Goal: Task Accomplishment & Management: Use online tool/utility

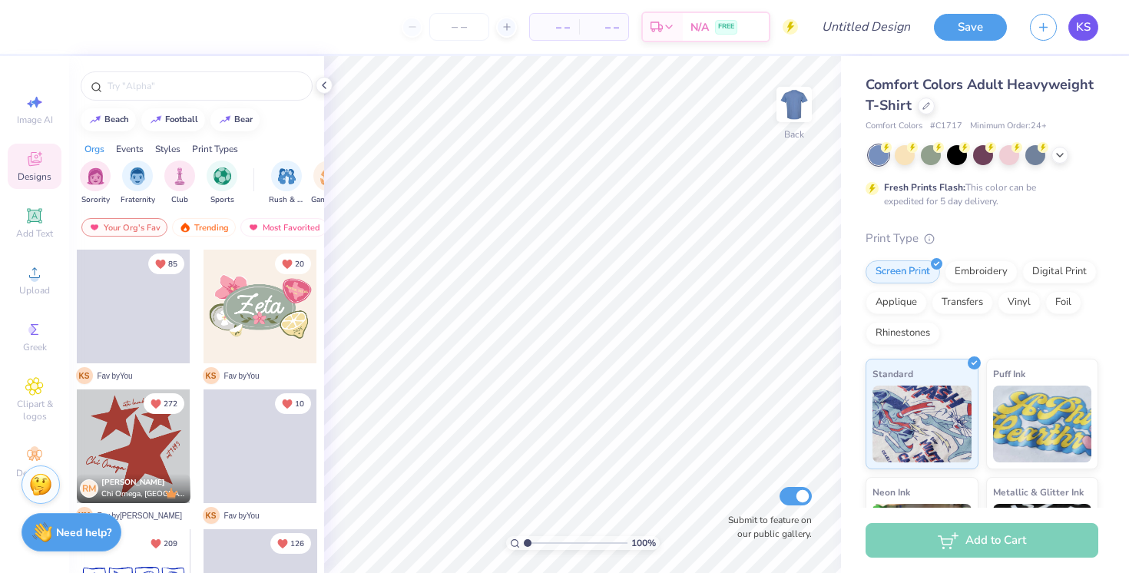
click at [1096, 21] on link "KS" at bounding box center [1083, 27] width 30 height 27
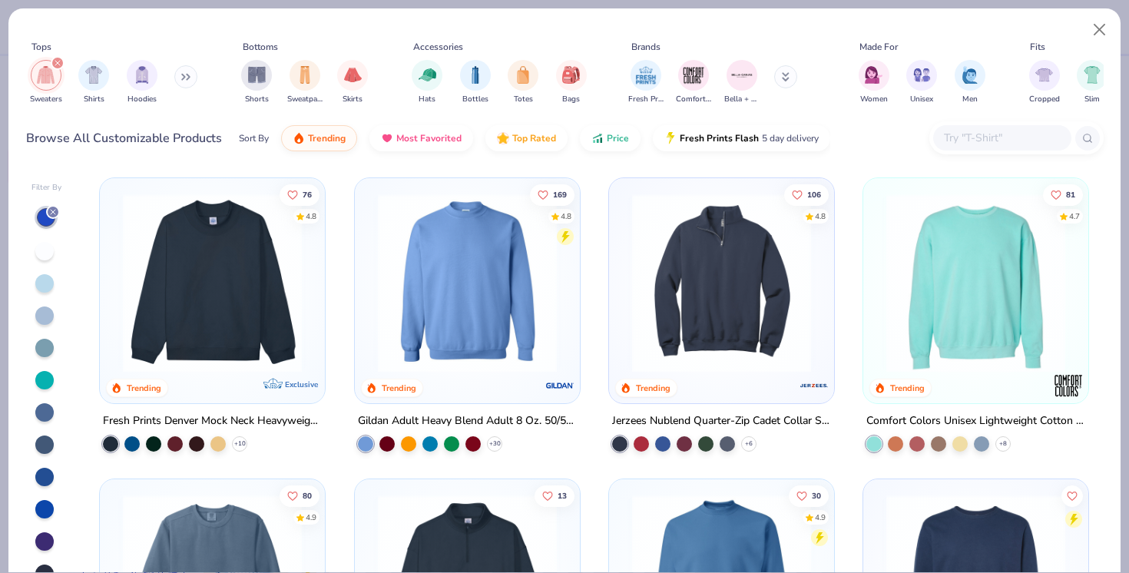
scroll to position [2, 0]
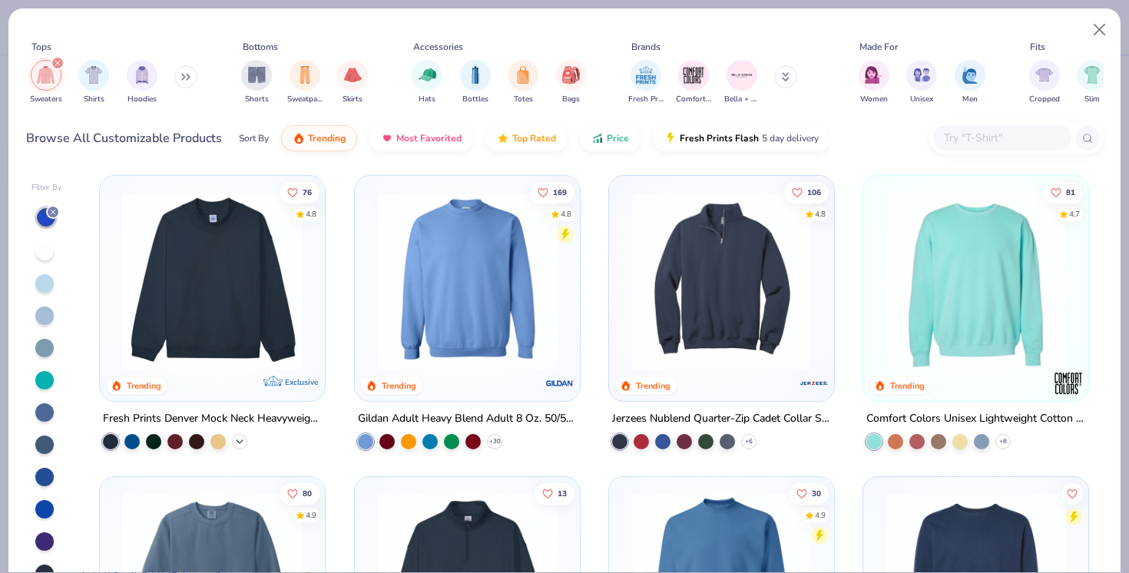
click at [240, 440] on polyline at bounding box center [239, 441] width 6 height 3
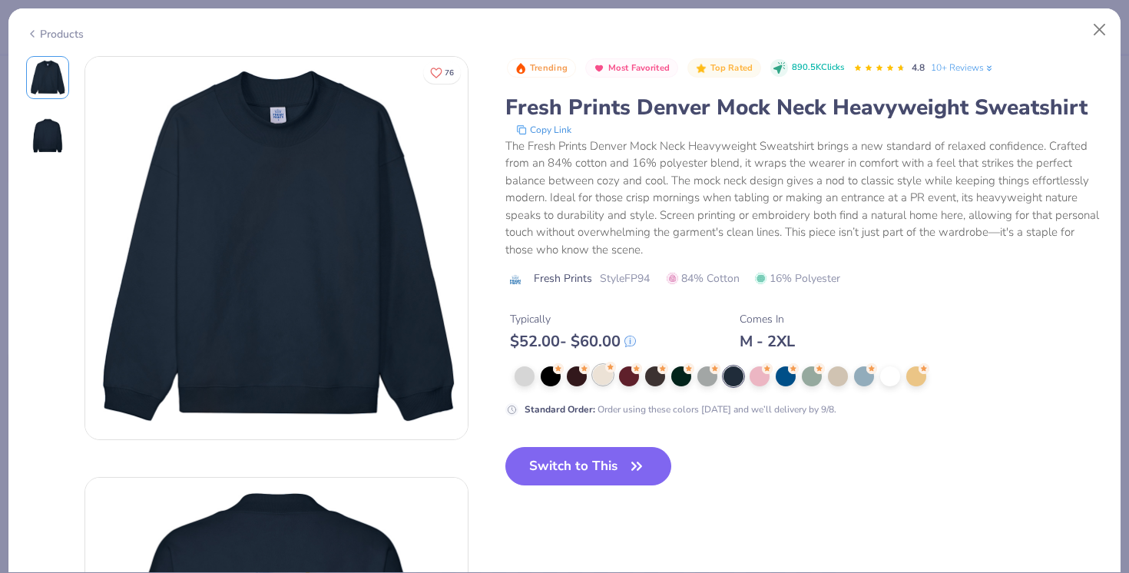
click at [606, 373] on div at bounding box center [603, 375] width 20 height 20
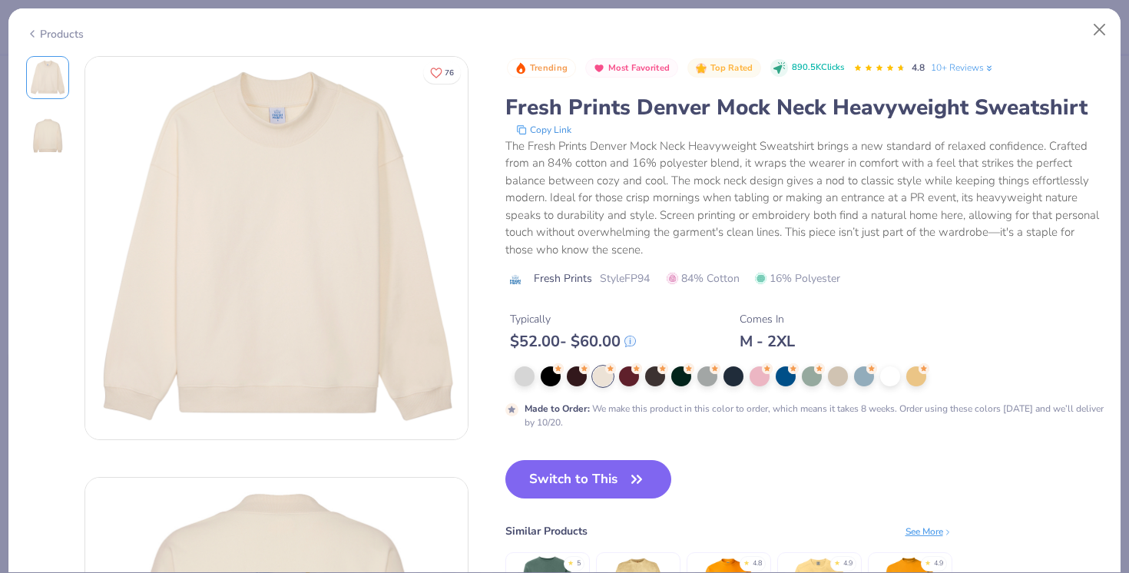
click at [539, 370] on div at bounding box center [808, 376] width 589 height 20
click at [874, 373] on div at bounding box center [864, 375] width 20 height 20
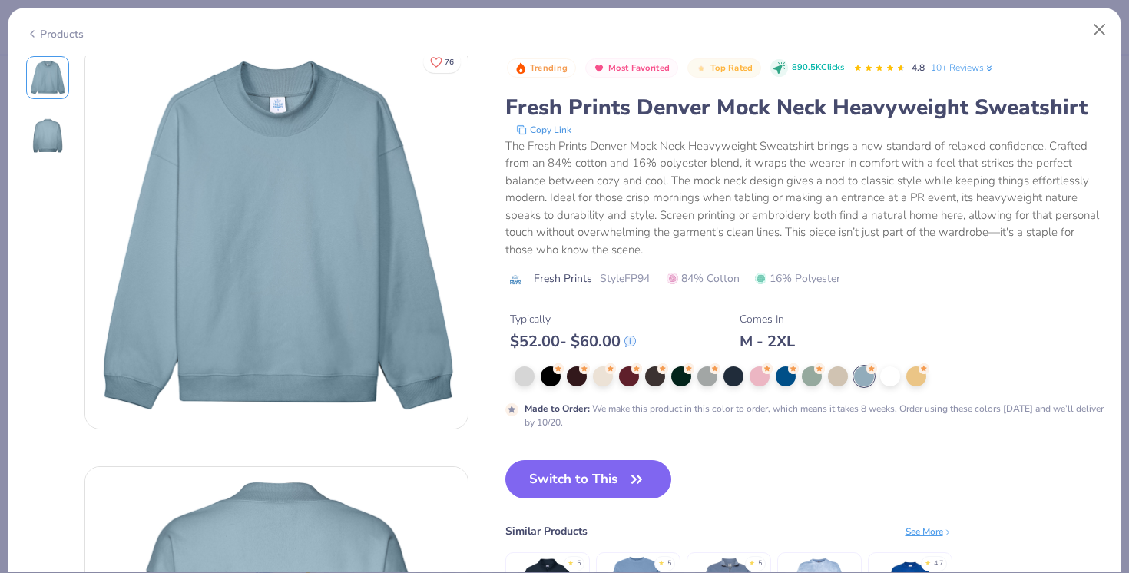
scroll to position [14, 0]
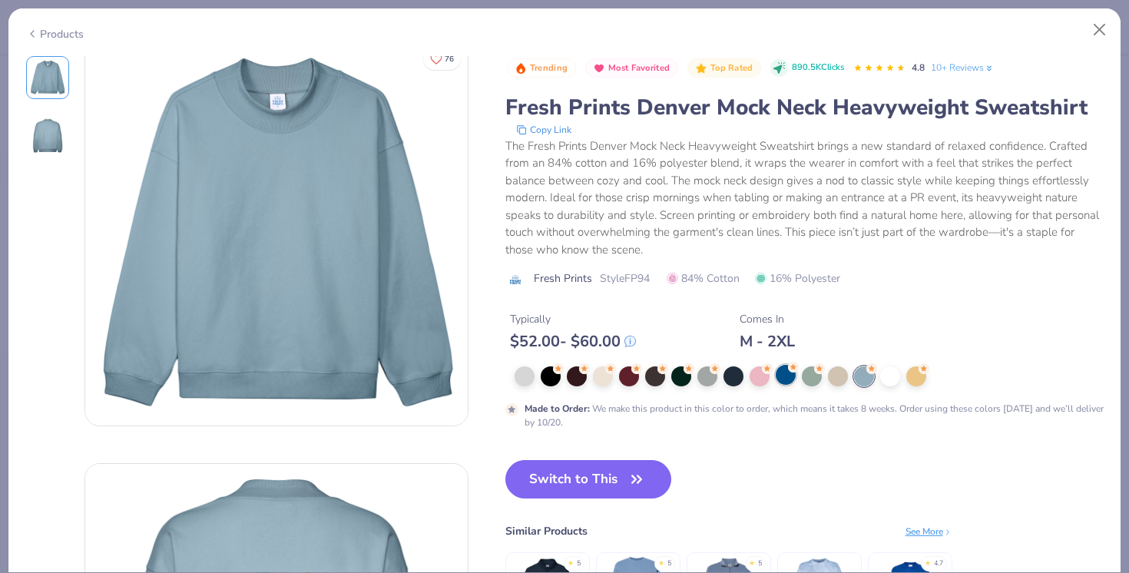
click at [783, 379] on div at bounding box center [785, 375] width 20 height 20
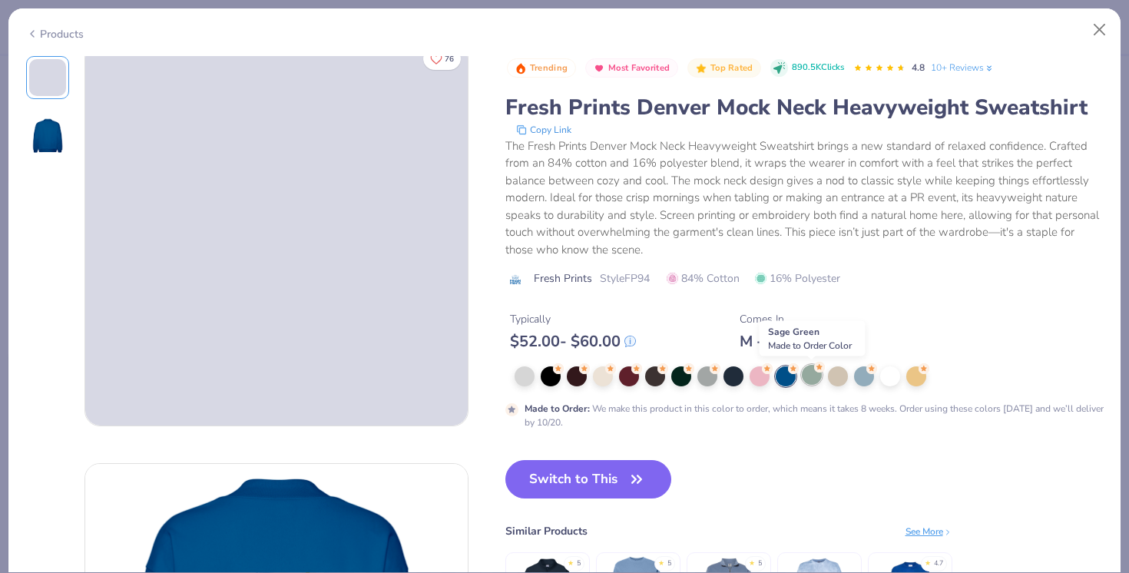
click at [819, 378] on div at bounding box center [812, 375] width 20 height 20
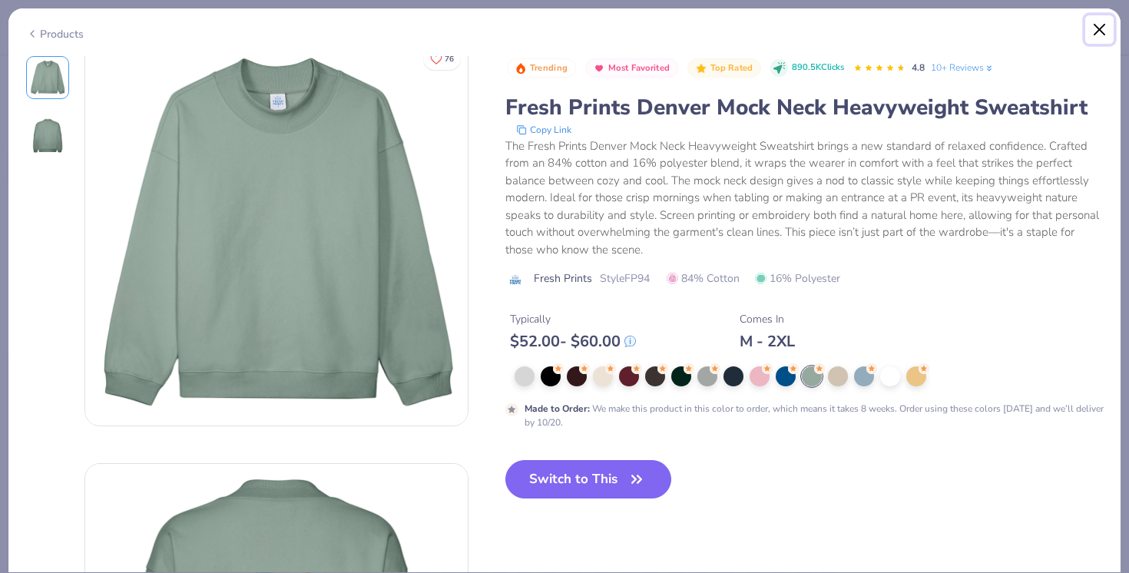
click at [1099, 29] on button "Close" at bounding box center [1099, 29] width 29 height 29
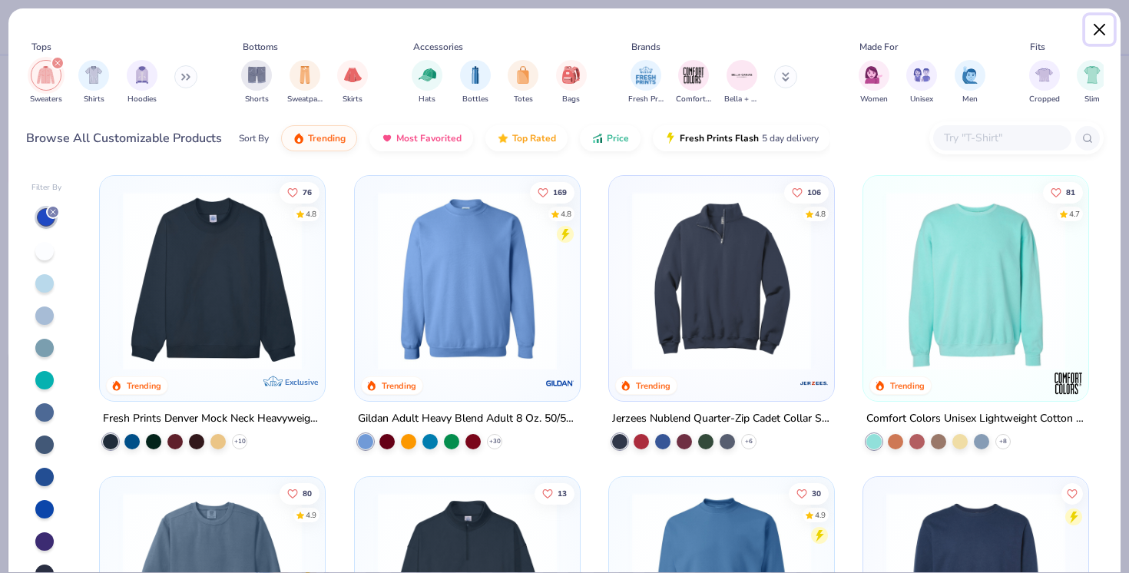
click at [1099, 32] on button "Close" at bounding box center [1099, 29] width 29 height 29
type textarea "x"
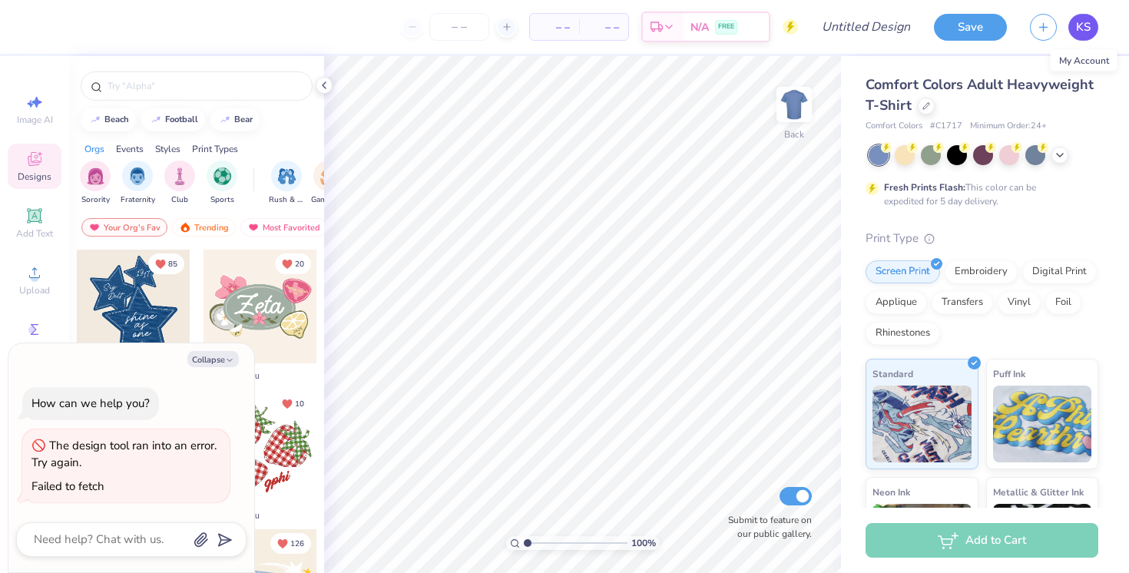
click at [1084, 27] on span "KS" at bounding box center [1083, 27] width 15 height 18
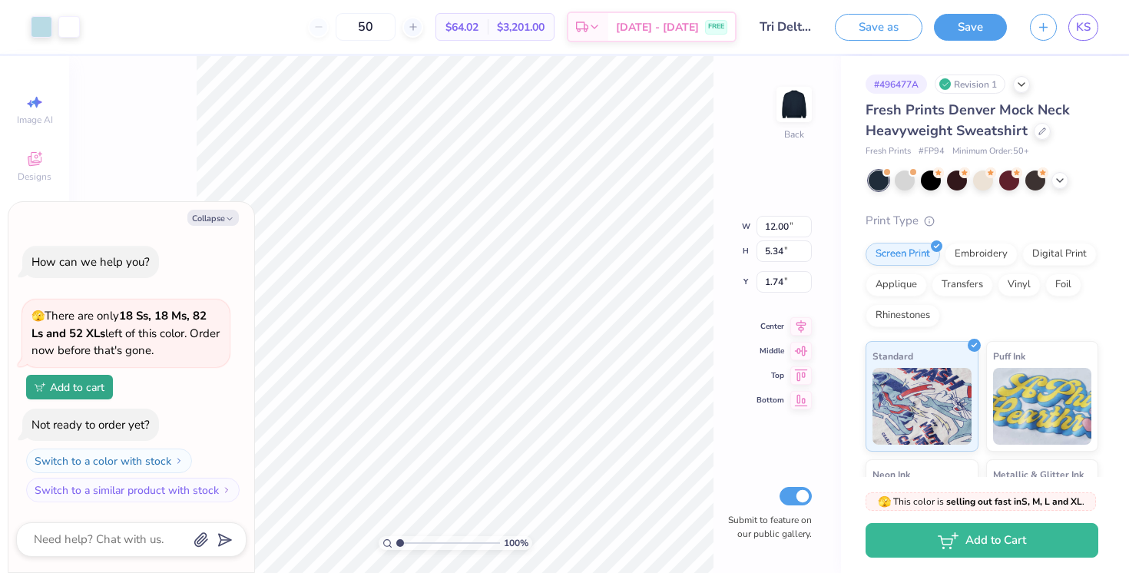
scroll to position [211, 0]
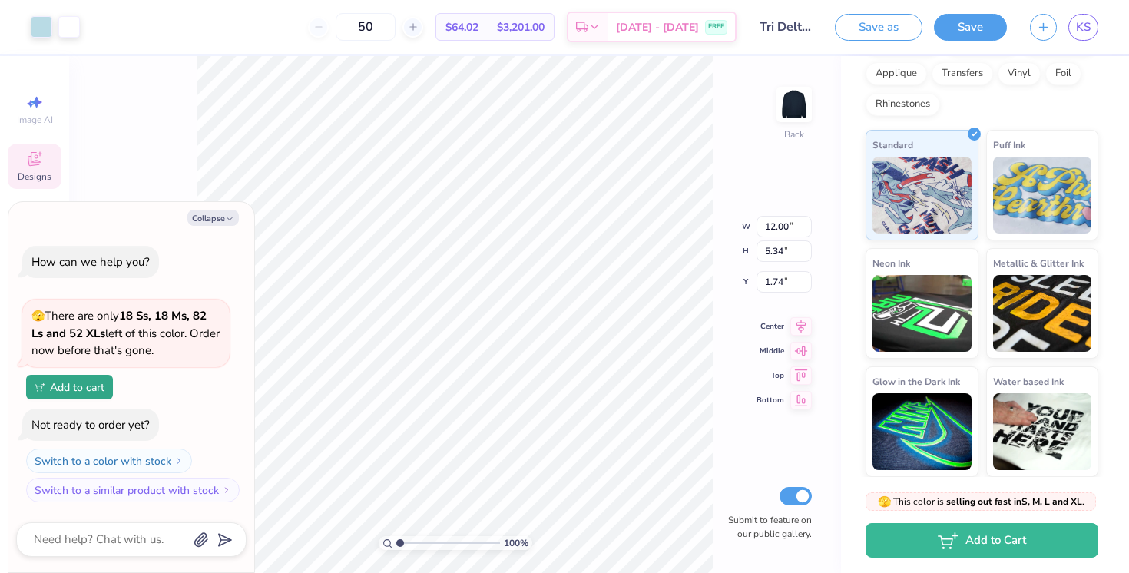
click at [30, 155] on icon at bounding box center [34, 159] width 18 height 18
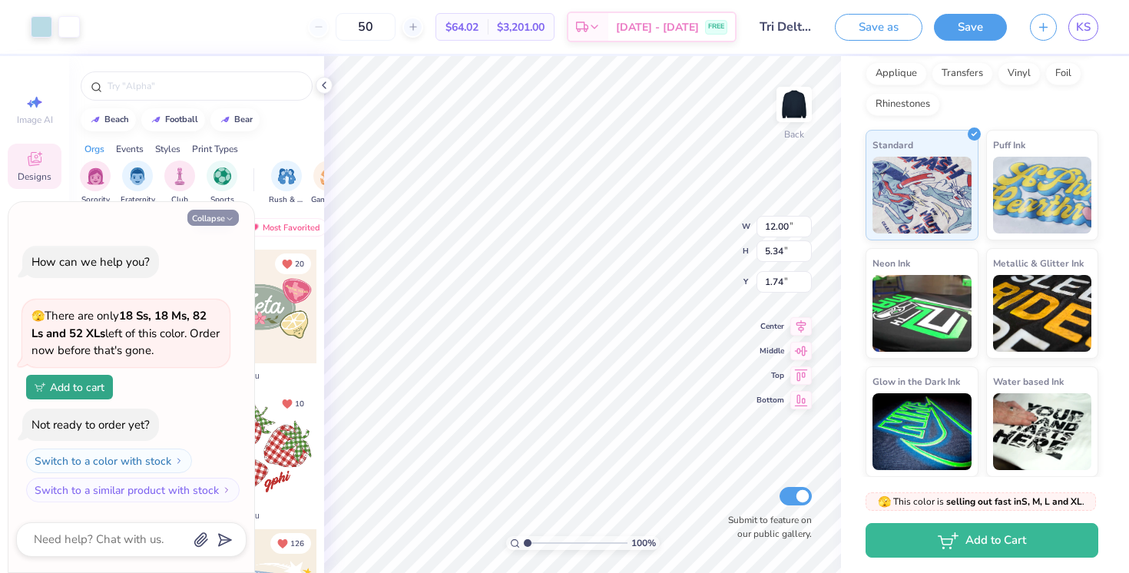
click at [217, 212] on button "Collapse" at bounding box center [212, 218] width 51 height 16
type textarea "x"
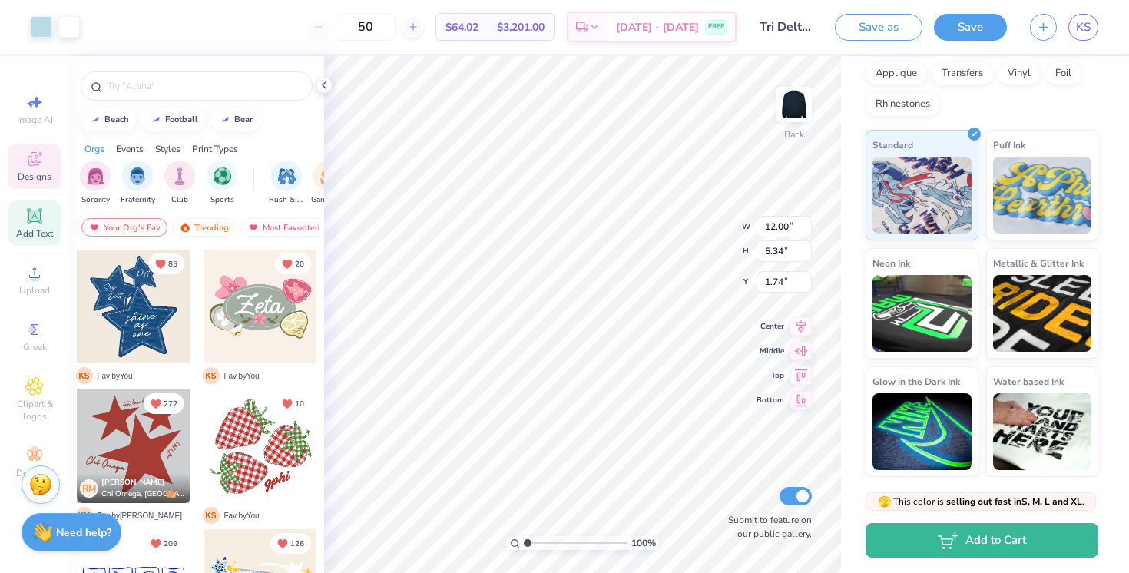
click at [39, 234] on span "Add Text" at bounding box center [34, 233] width 37 height 12
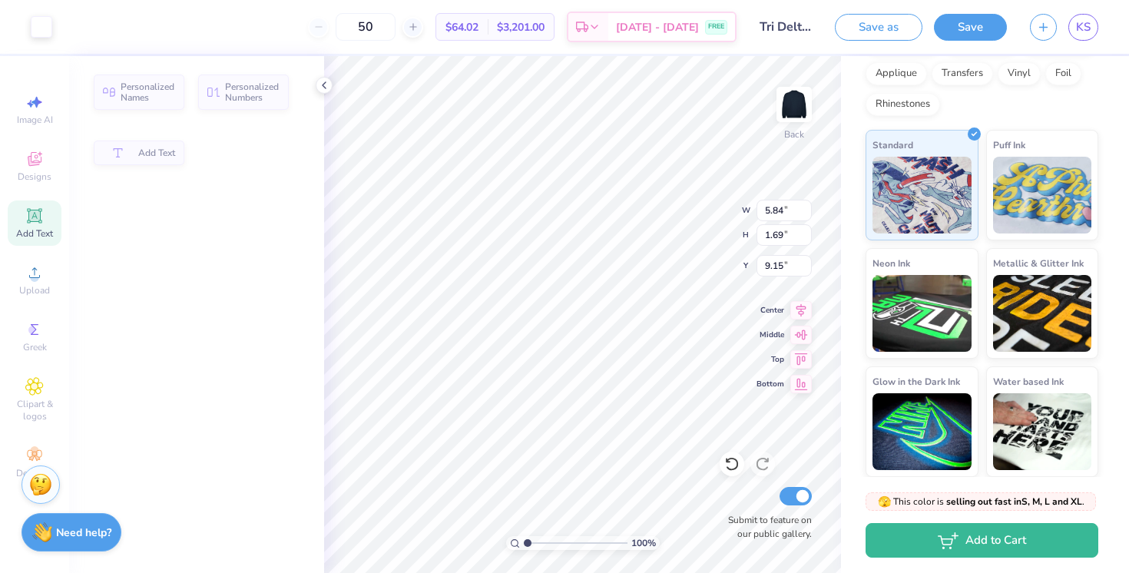
type input "5.84"
type input "1.69"
type input "9.15"
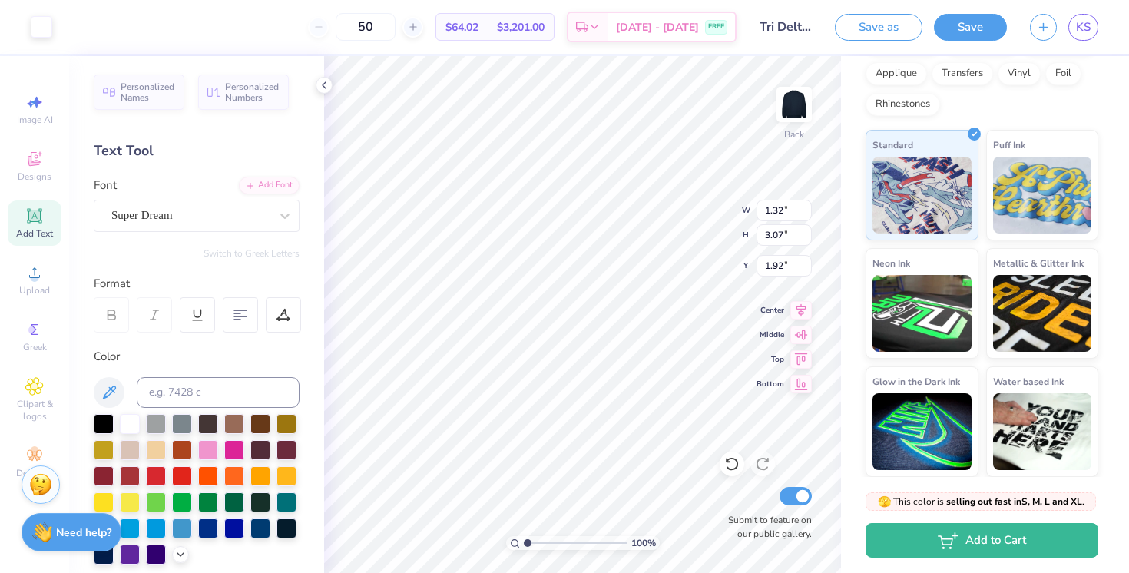
type input "0.52"
type input "3.10"
type input "2.23"
type input "1.18"
type input "3.31"
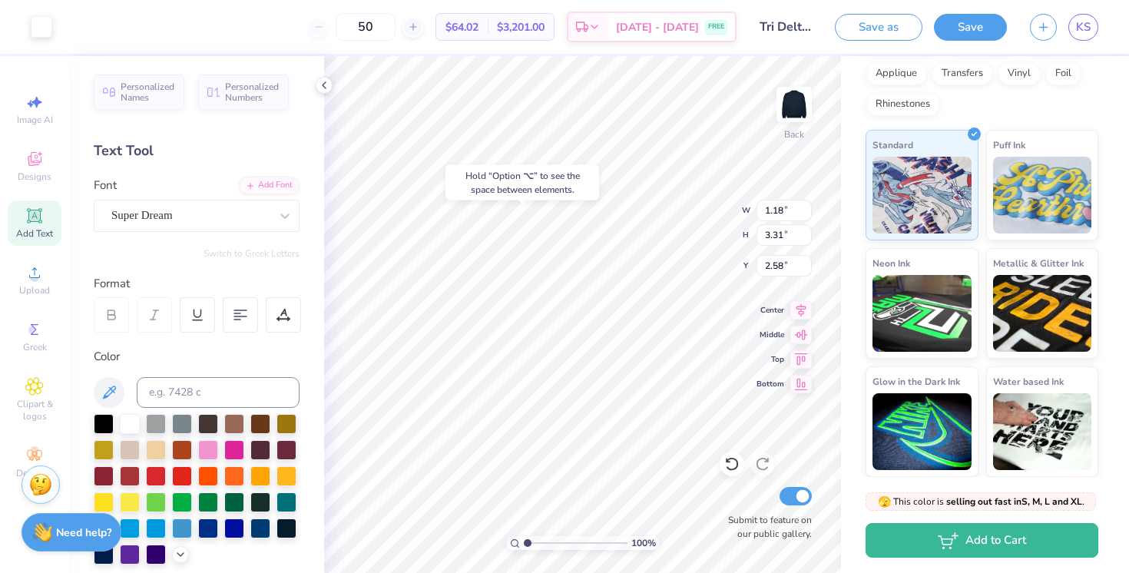
type input "2.39"
type input "1.11"
type input "3.41"
type input "3.14"
type input "3.00"
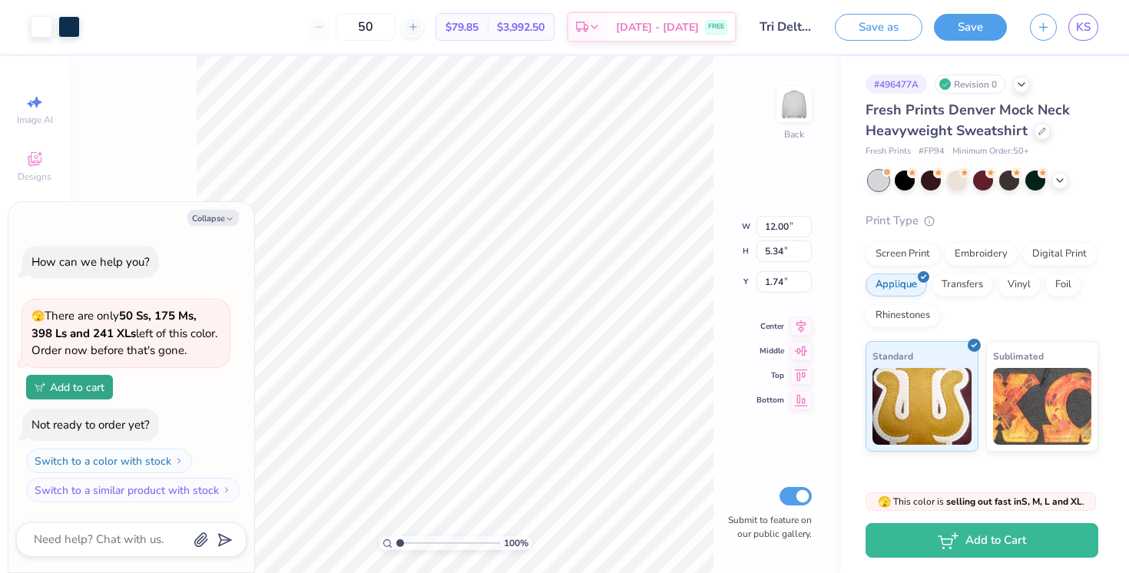
click at [190, 207] on div "Collapse How can we help you? 🫣 There are only 50 Ss, 175 Ms, 398 Ls and 241 XL…" at bounding box center [131, 387] width 246 height 371
click at [215, 217] on button "Collapse" at bounding box center [212, 218] width 51 height 16
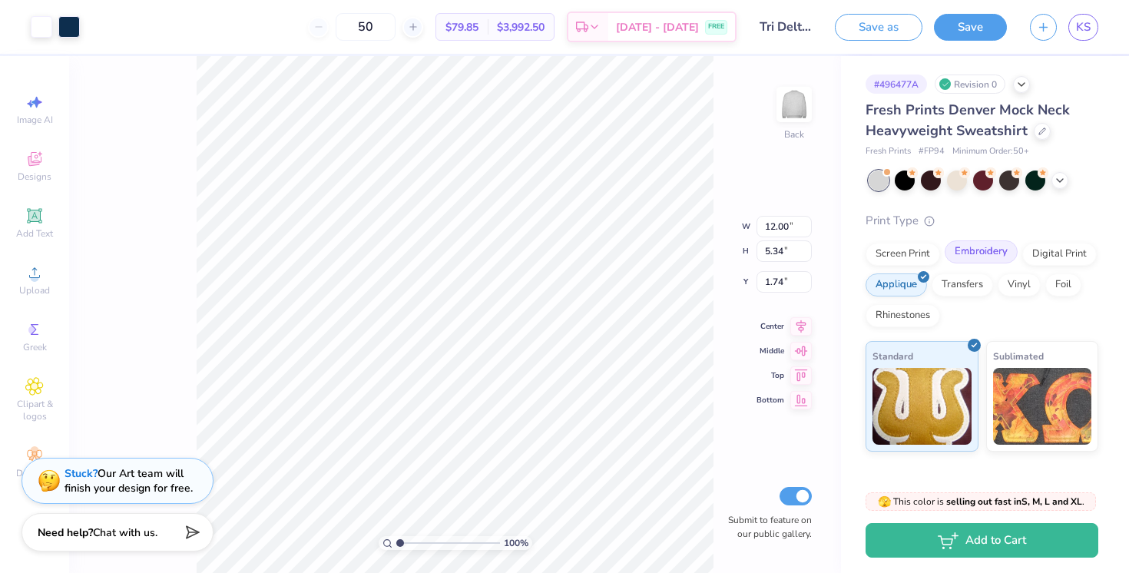
click at [988, 250] on div "Embroidery" at bounding box center [980, 251] width 73 height 23
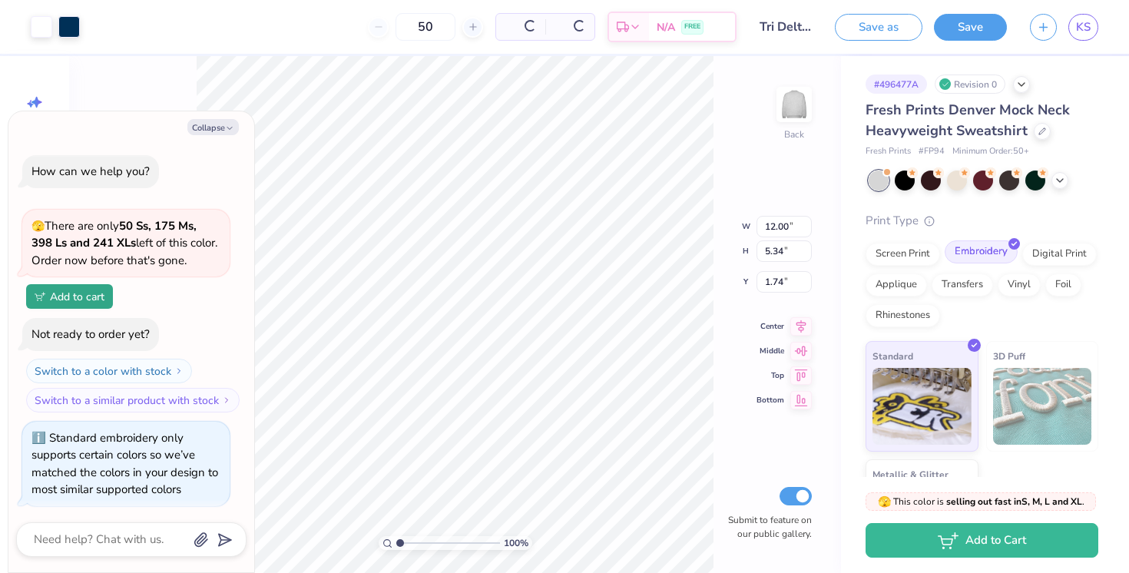
scroll to position [3, 0]
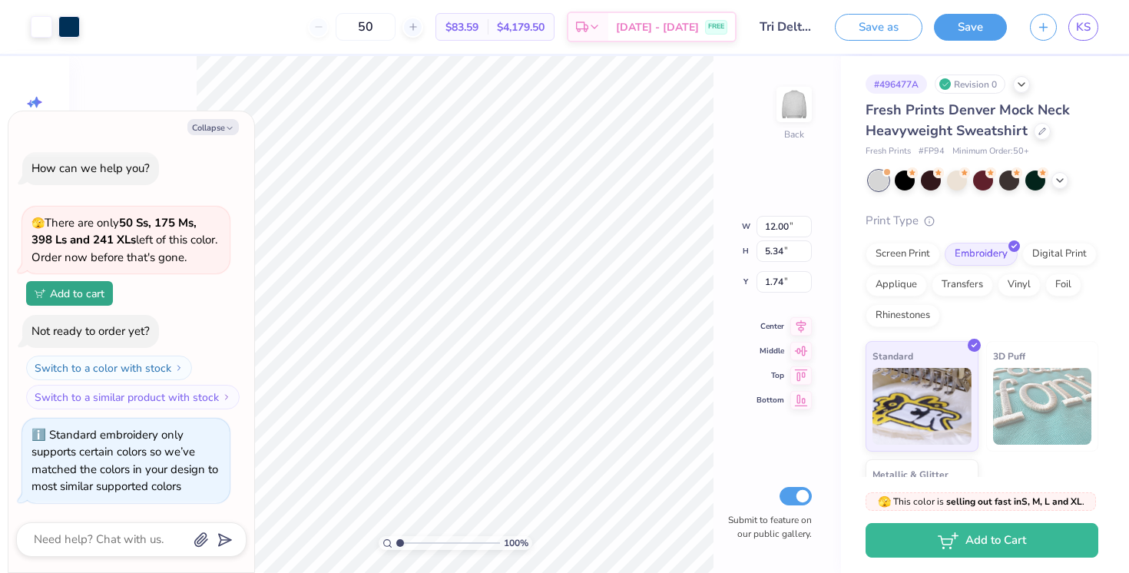
click at [969, 306] on div "Screen Print Embroidery Digital Print Applique Transfers Vinyl Foil Rhinestones" at bounding box center [981, 285] width 233 height 84
click at [845, 289] on div "# 496477A Revision 0 Fresh Prints Denver Mock Neck Heavyweight Sweatshirt Fresh…" at bounding box center [985, 313] width 288 height 514
click at [210, 126] on button "Collapse" at bounding box center [212, 127] width 51 height 16
type textarea "x"
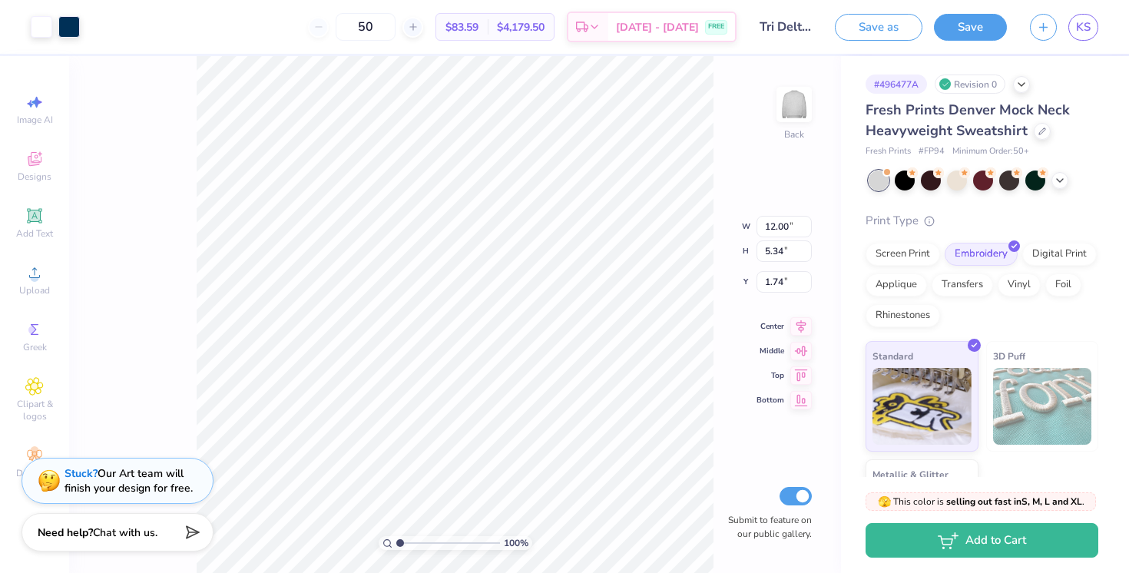
click at [716, 134] on div "100 % Back W 12.00 12.00 " H 5.34 5.34 " Y 1.74 1.74 " Center Middle Top Bottom…" at bounding box center [455, 314] width 772 height 517
